Goal: Task Accomplishment & Management: Manage account settings

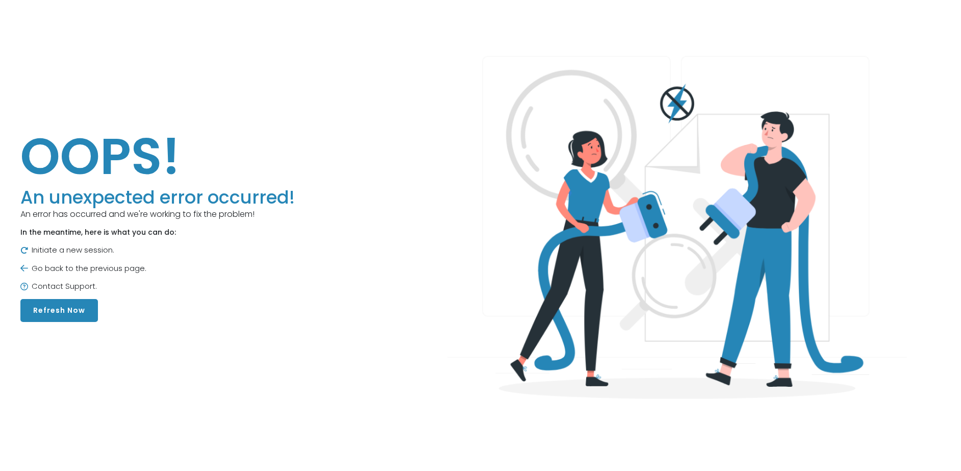
click at [52, 304] on button "Refresh Now" at bounding box center [59, 310] width 78 height 23
